Goal: Transaction & Acquisition: Purchase product/service

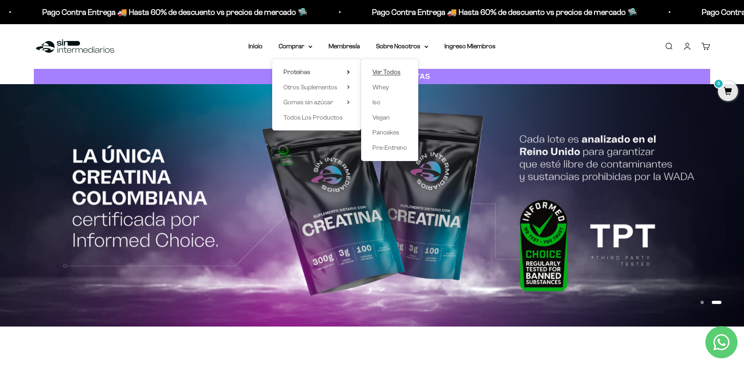
click at [389, 71] on span "Ver Todos" at bounding box center [387, 71] width 28 height 7
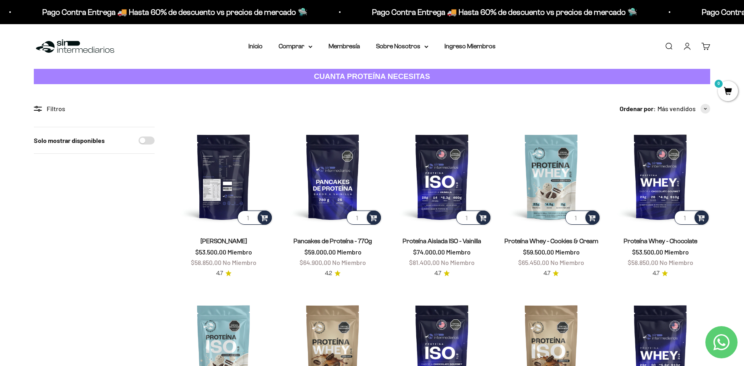
click at [238, 182] on img at bounding box center [223, 176] width 99 height 99
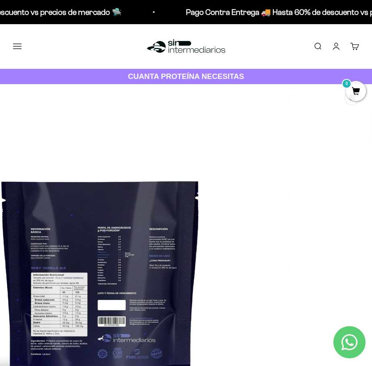
scroll to position [0, 1865]
